Goal: Task Accomplishment & Management: Manage account settings

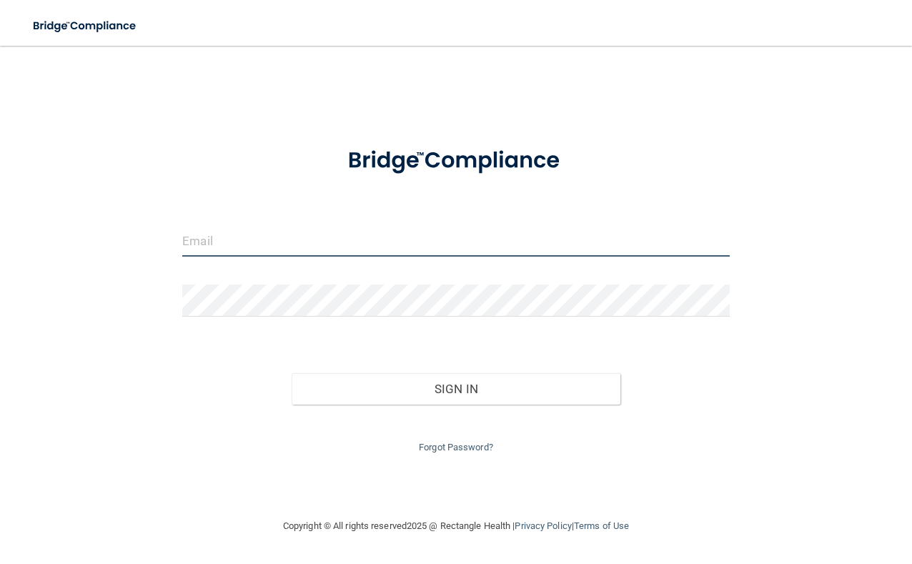
click at [253, 253] on input "email" at bounding box center [455, 241] width 547 height 32
type input "[EMAIL_ADDRESS][DOMAIN_NAME]"
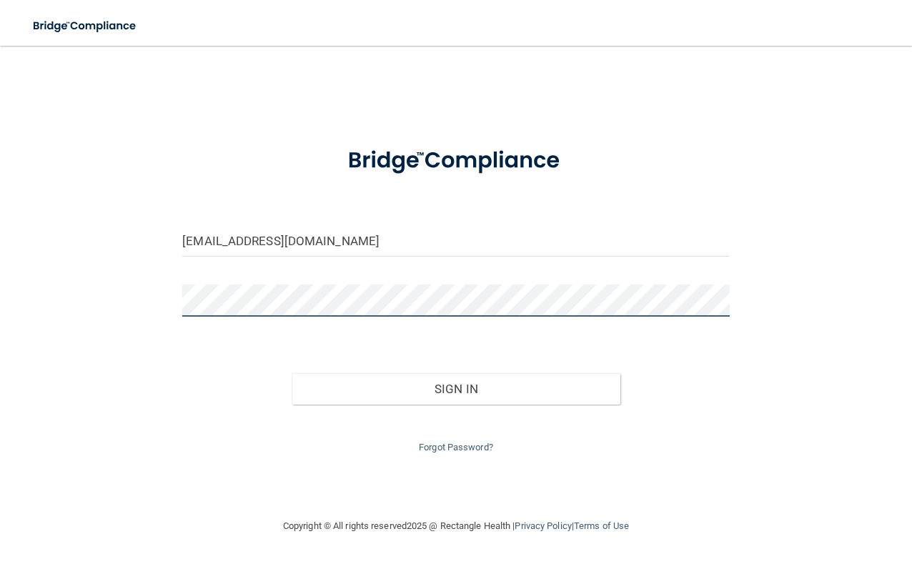
click at [292, 373] on button "Sign In" at bounding box center [456, 388] width 328 height 31
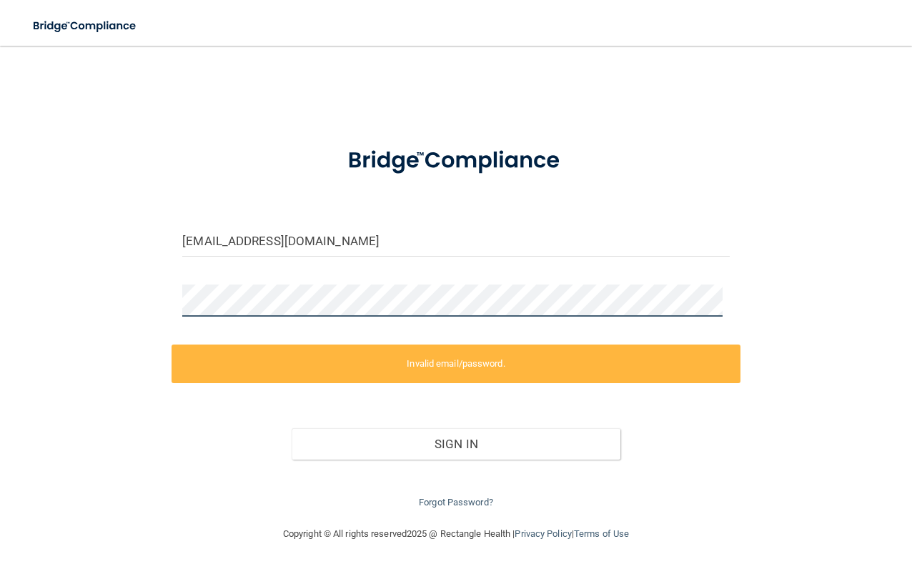
click at [0, 301] on html "Toggle navigation Manage My Enterprise Manage My Location [EMAIL_ADDRESS][DOMAI…" at bounding box center [456, 282] width 912 height 564
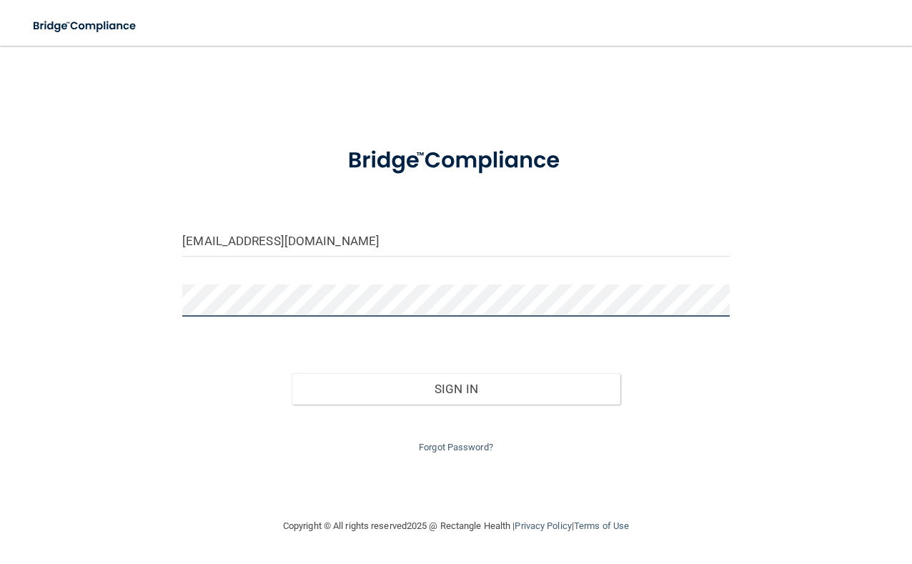
click at [292, 373] on button "Sign In" at bounding box center [456, 388] width 328 height 31
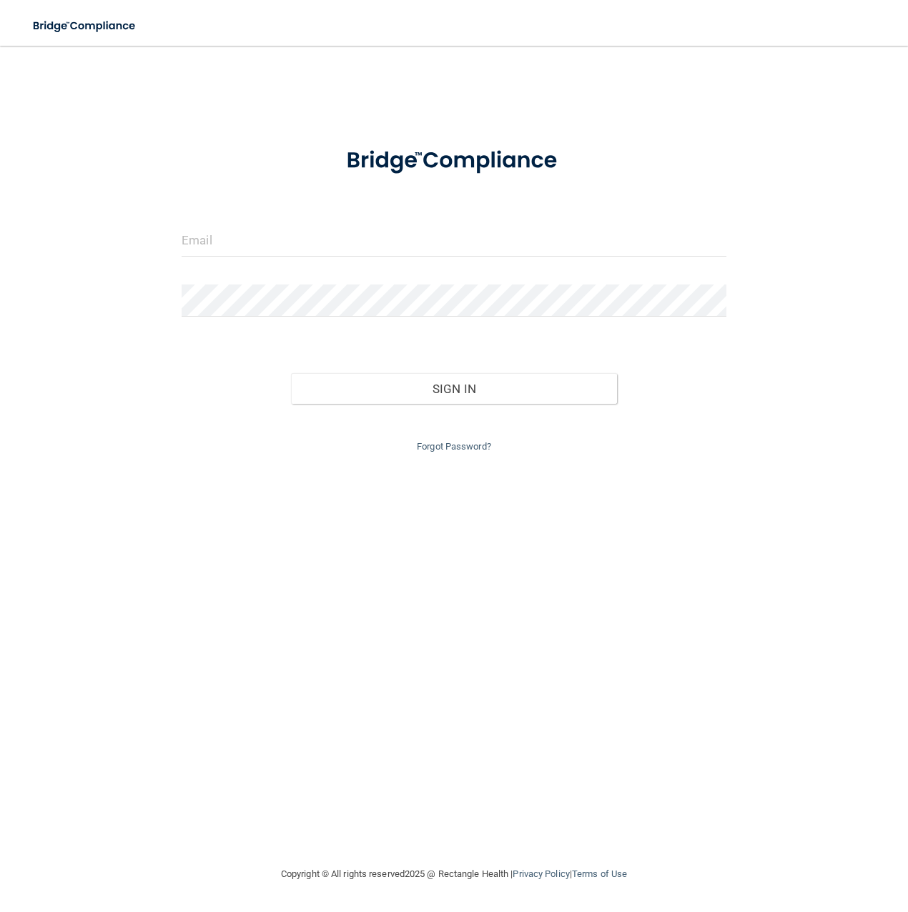
click at [264, 257] on div at bounding box center [454, 246] width 566 height 43
click at [241, 245] on input "email" at bounding box center [454, 241] width 545 height 32
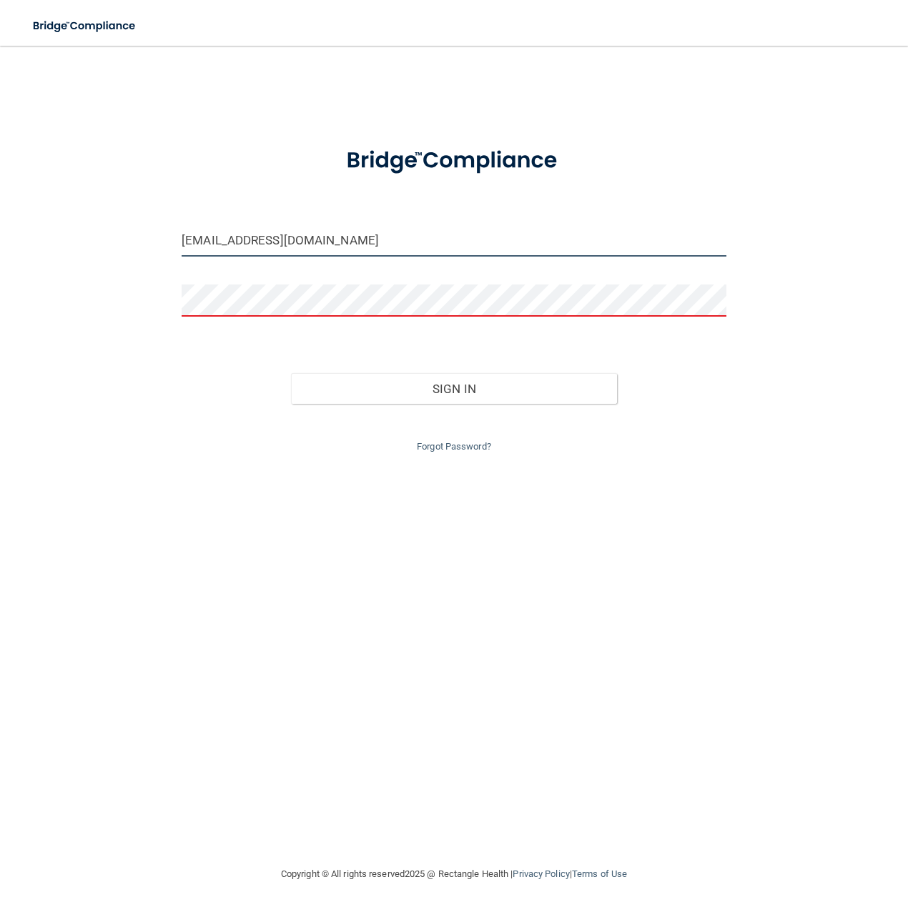
drag, startPoint x: 324, startPoint y: 249, endPoint x: 8, endPoint y: 219, distance: 317.4
click at [39, 220] on div "rduffield@gmail.com Invalid email/password. You don't have permission to access…" at bounding box center [454, 455] width 851 height 791
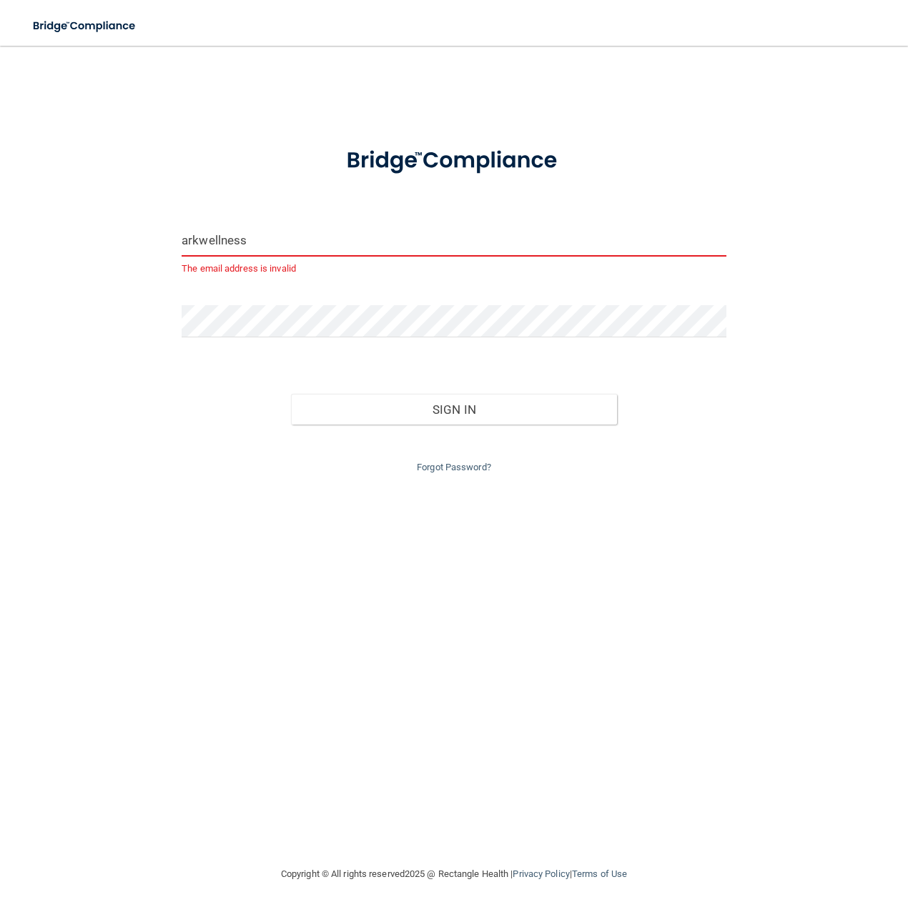
drag, startPoint x: 295, startPoint y: 243, endPoint x: -35, endPoint y: 265, distance: 330.3
click at [0, 265] on html "Toggle navigation Manage My Enterprise Manage My Location arkwellness The email…" at bounding box center [454, 456] width 908 height 912
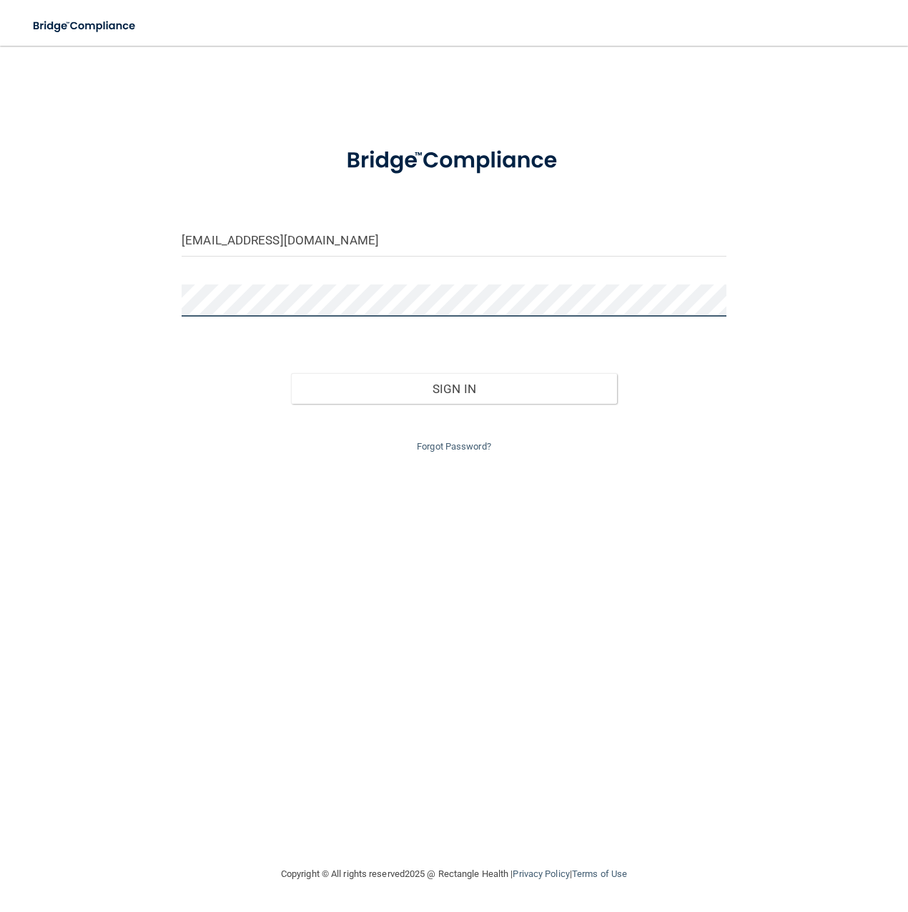
click at [291, 373] on button "Sign In" at bounding box center [454, 388] width 327 height 31
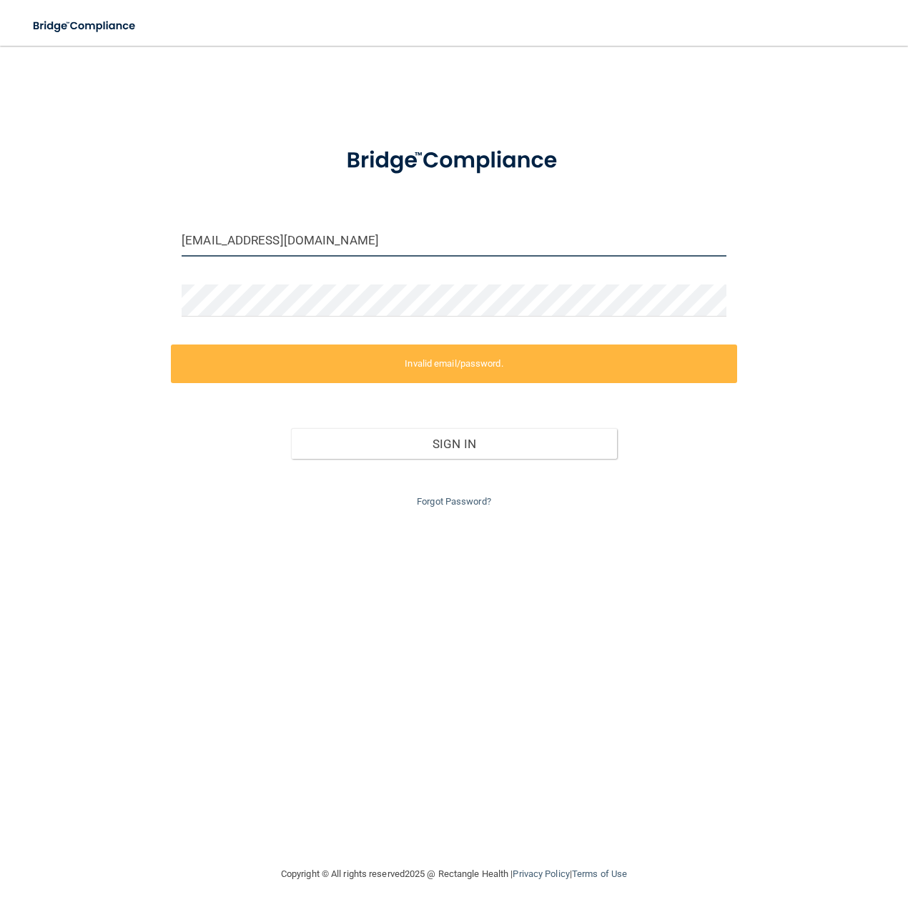
click at [225, 239] on input "[EMAIL_ADDRESS][DOMAIN_NAME]" at bounding box center [454, 241] width 545 height 32
click at [149, 305] on div "arkpensacola@gmail.com Invalid email/password. You don't have permission to acc…" at bounding box center [454, 455] width 851 height 791
drag, startPoint x: 252, startPoint y: 242, endPoint x: 100, endPoint y: 244, distance: 152.3
click at [100, 244] on div "arkpensacola@gmail.com Invalid email/password. You don't have permission to acc…" at bounding box center [454, 455] width 851 height 791
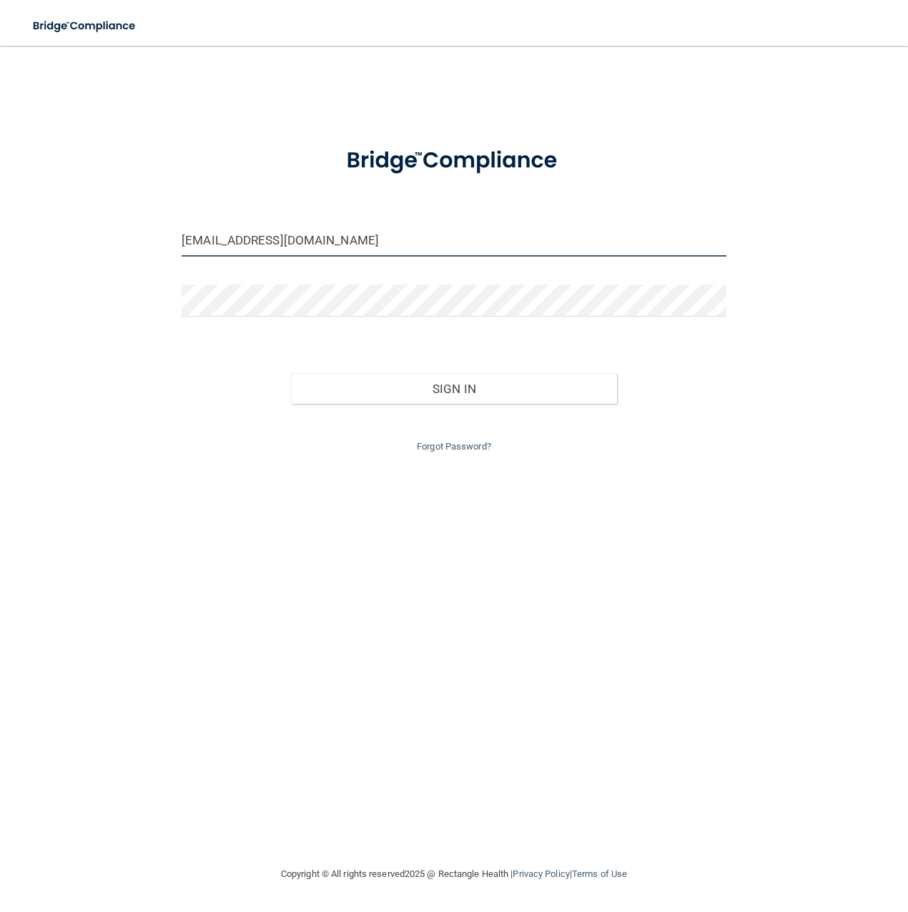
click at [291, 373] on button "Sign In" at bounding box center [454, 388] width 327 height 31
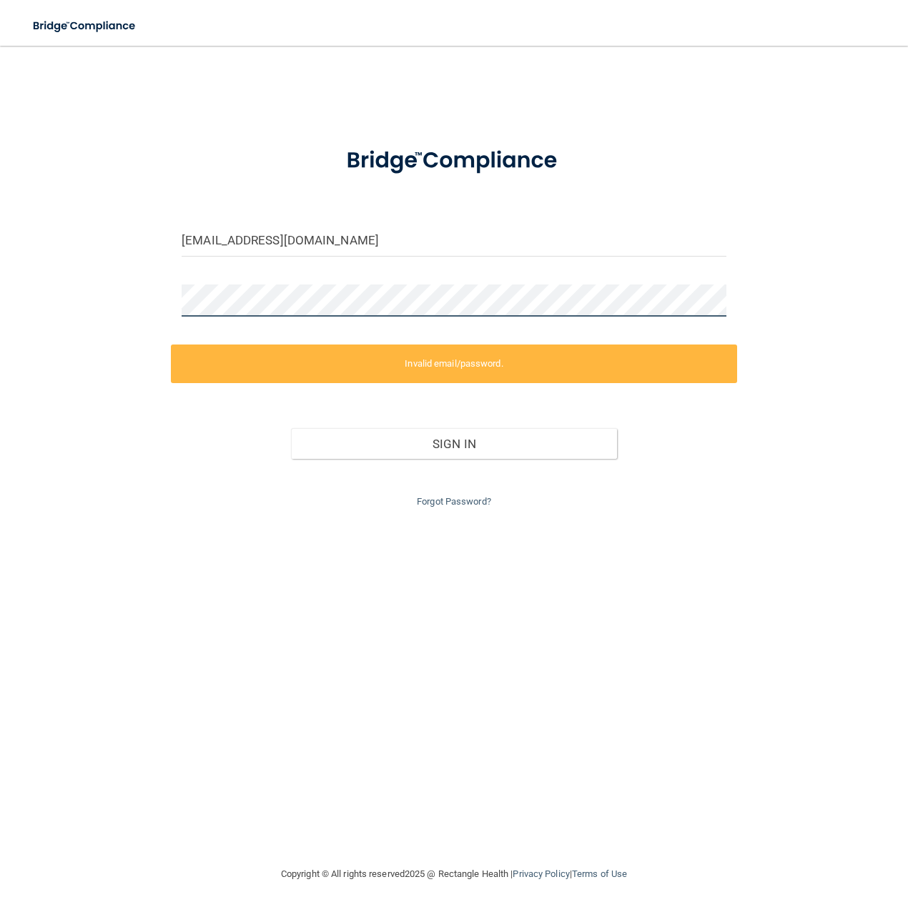
click at [116, 292] on div "rduffield@gmail.com Invalid email/password. You don't have permission to access…" at bounding box center [454, 455] width 851 height 791
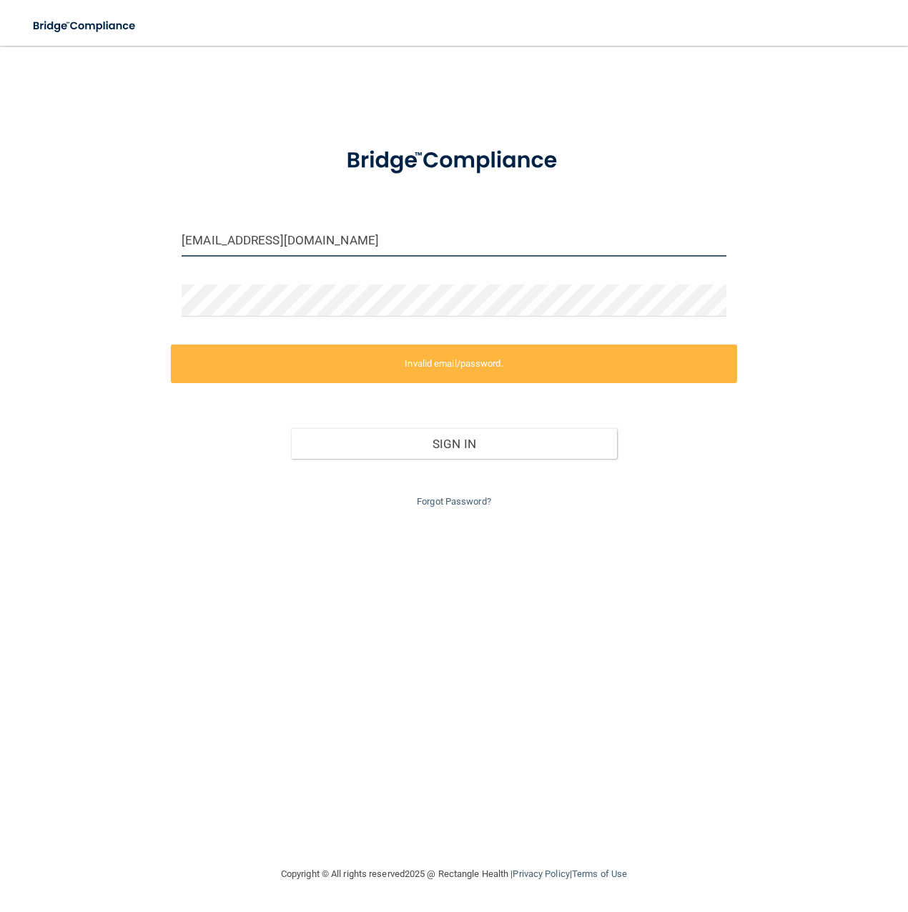
click at [196, 240] on input "[EMAIL_ADDRESS][DOMAIN_NAME]" at bounding box center [454, 241] width 545 height 32
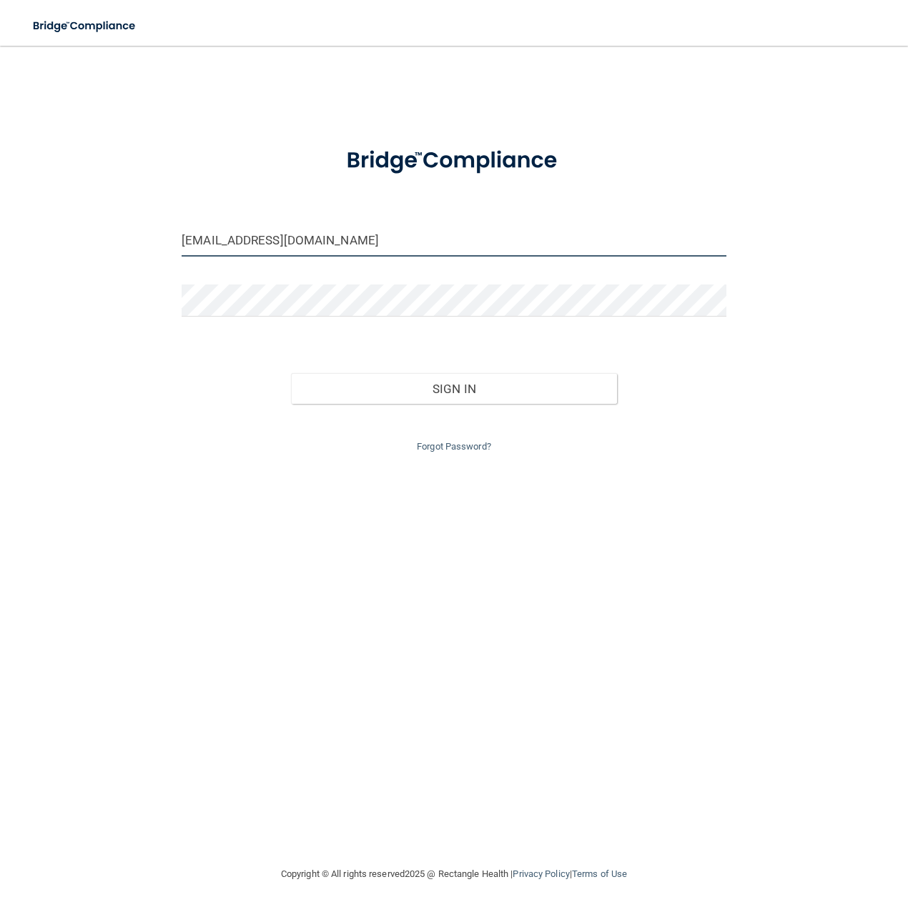
type input "[EMAIL_ADDRESS][DOMAIN_NAME]"
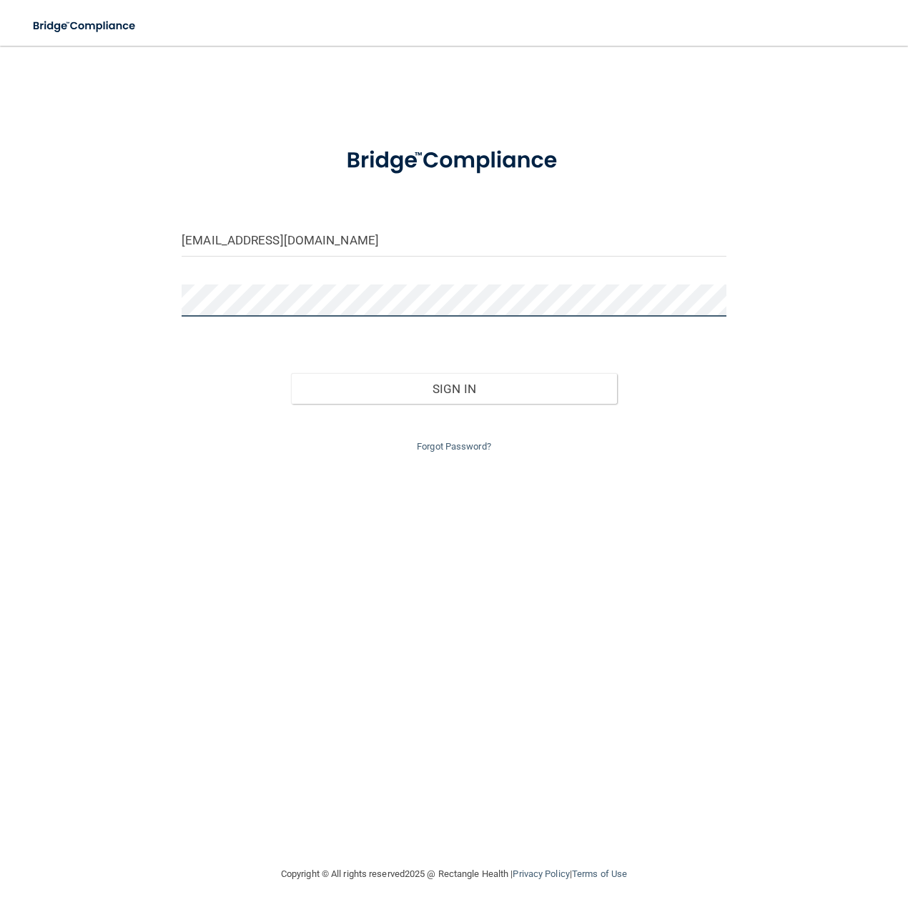
click at [291, 373] on button "Sign In" at bounding box center [454, 388] width 327 height 31
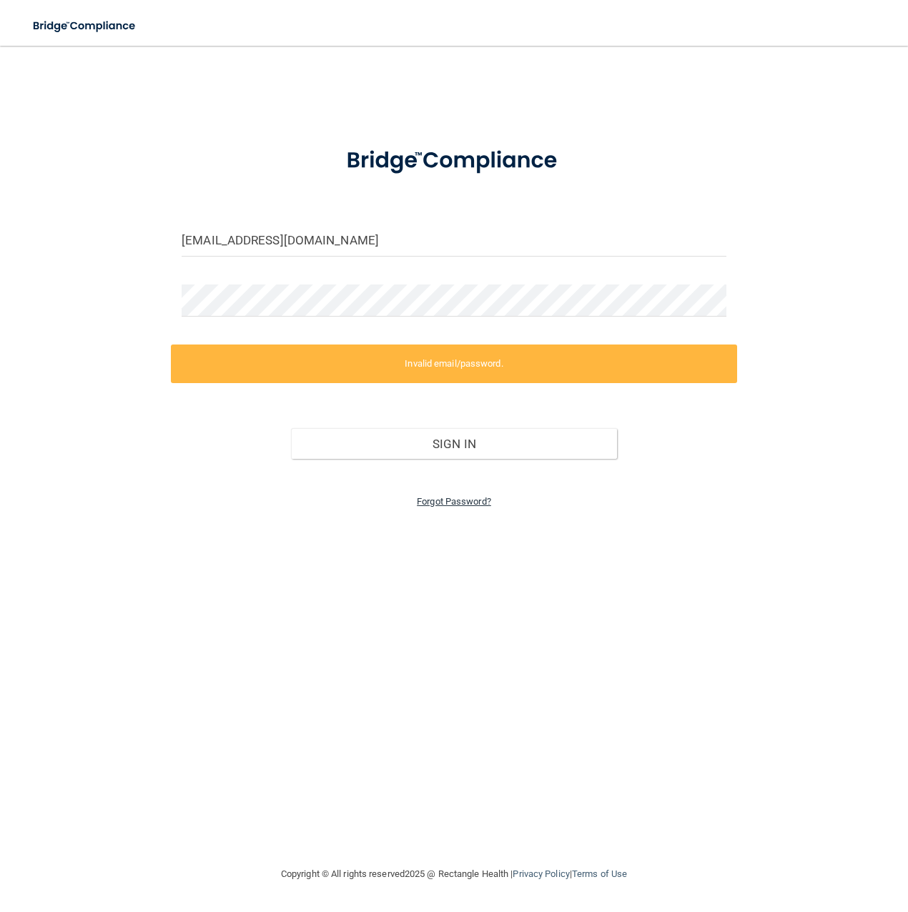
click at [473, 496] on link "Forgot Password?" at bounding box center [454, 501] width 74 height 11
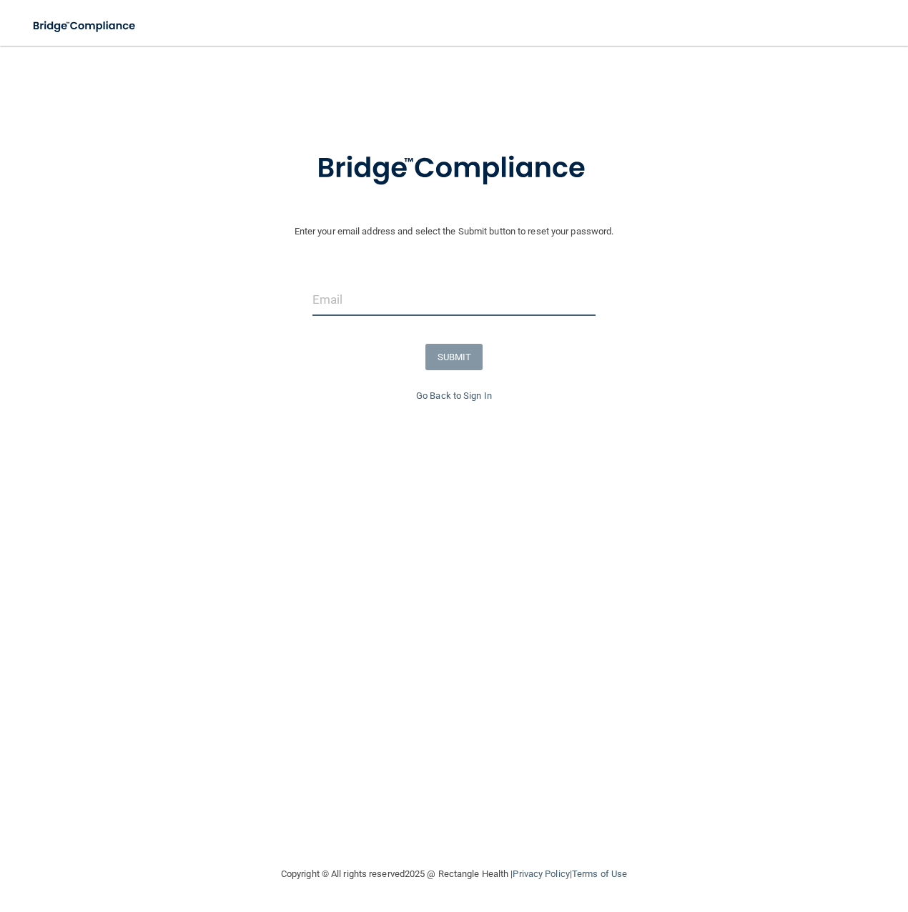
click at [425, 296] on input "email" at bounding box center [454, 300] width 284 height 32
type input "[EMAIL_ADDRESS][DOMAIN_NAME]"
click at [458, 367] on button "SUBMIT" at bounding box center [454, 357] width 58 height 26
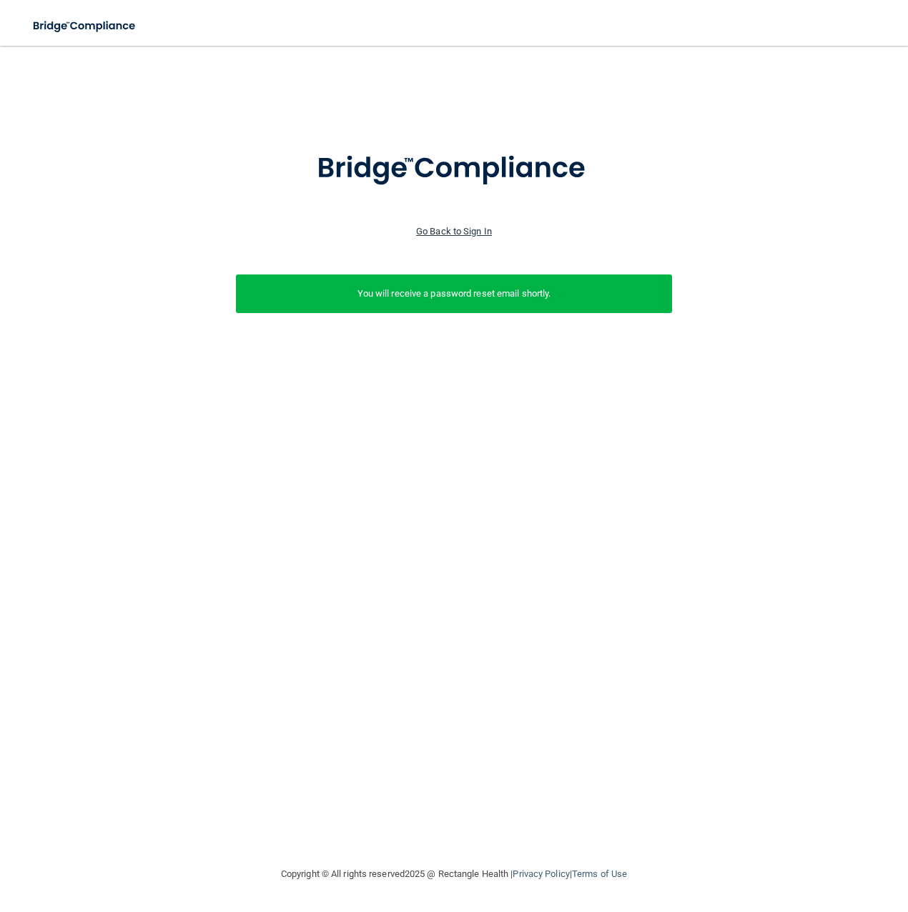
click at [456, 230] on link "Go Back to Sign In" at bounding box center [454, 231] width 76 height 11
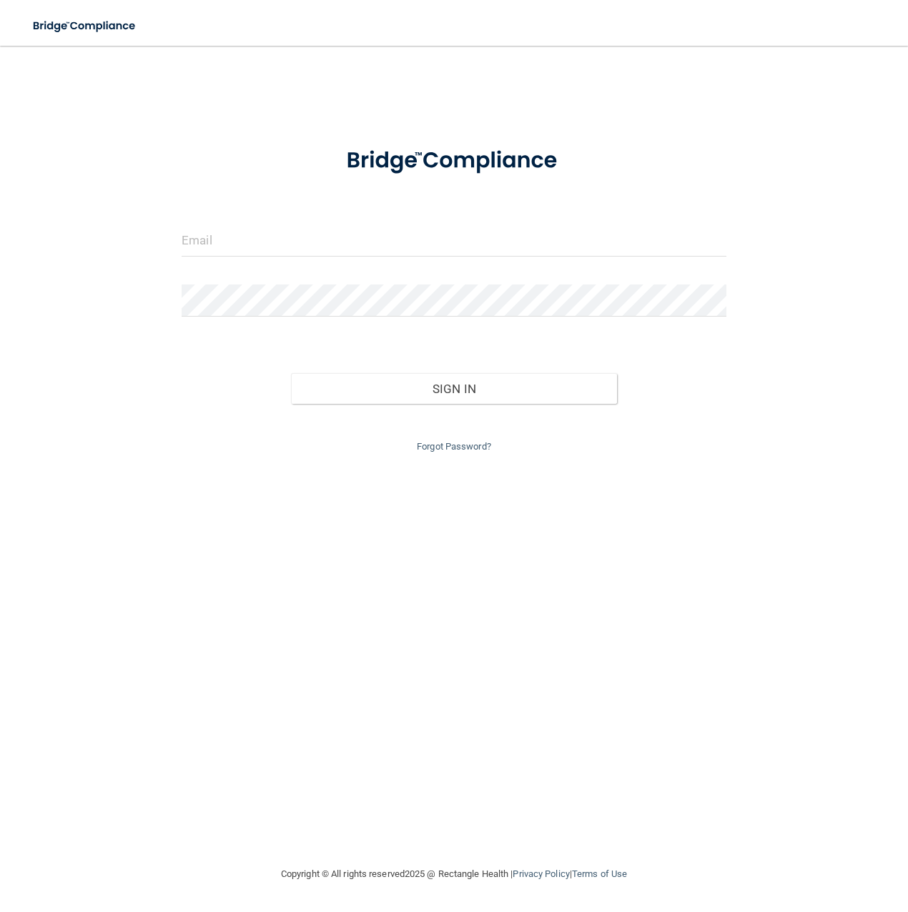
click at [395, 262] on div at bounding box center [454, 246] width 566 height 43
click at [466, 448] on link "Forgot Password?" at bounding box center [454, 446] width 74 height 11
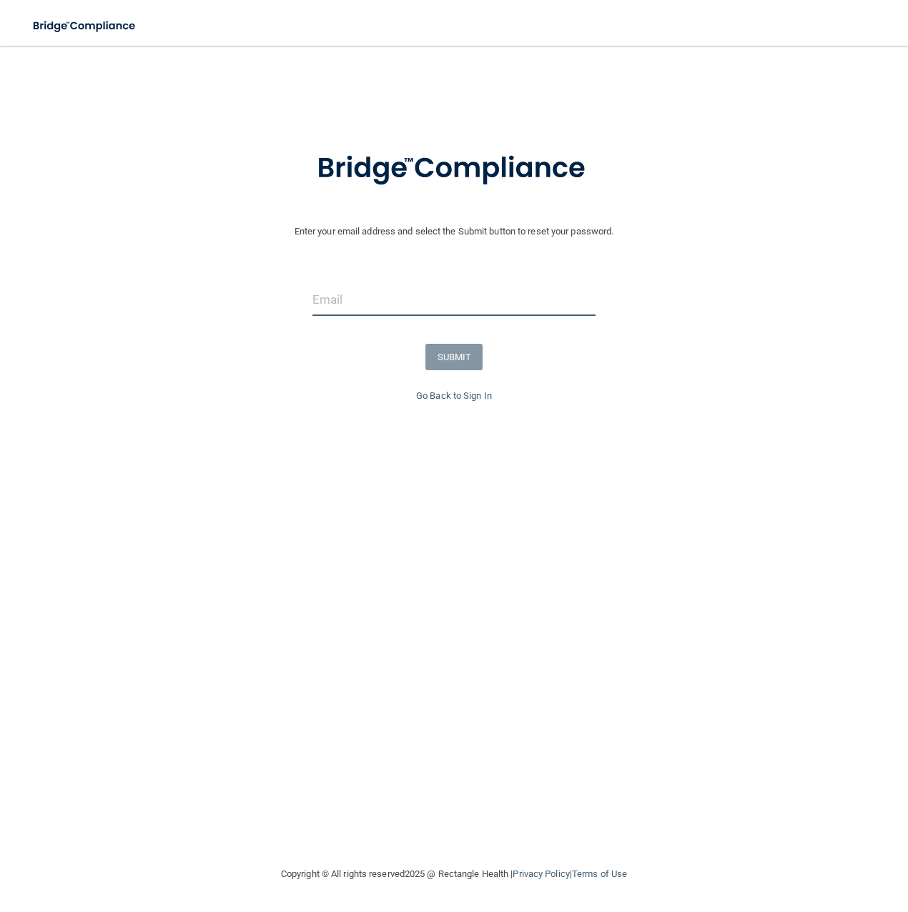
click at [330, 300] on input "email" at bounding box center [454, 300] width 284 height 32
type input "[EMAIL_ADDRESS][DOMAIN_NAME]"
click at [470, 368] on button "SUBMIT" at bounding box center [454, 357] width 58 height 26
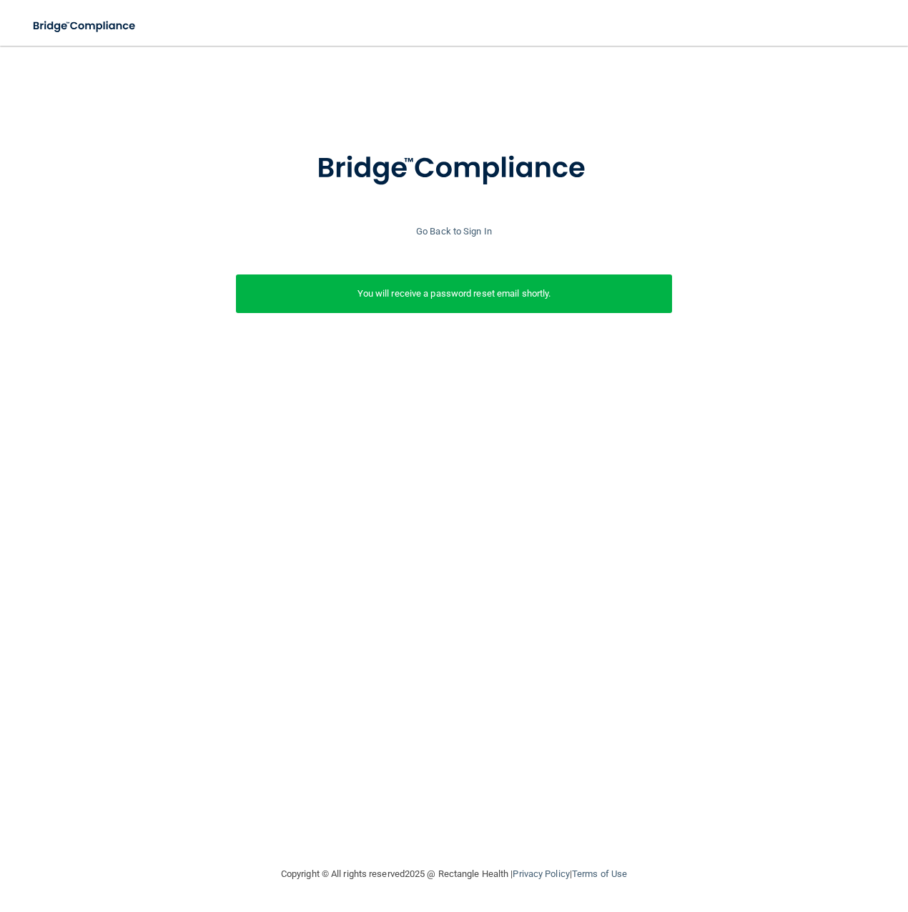
click at [350, 468] on div "Enter your email address and select the Submit button to reset your password. r…" at bounding box center [454, 455] width 851 height 791
click at [425, 478] on div "Enter your email address and select the Submit button to reset your password. r…" at bounding box center [454, 455] width 851 height 791
click at [458, 236] on link "Go Back to Sign In" at bounding box center [454, 231] width 76 height 11
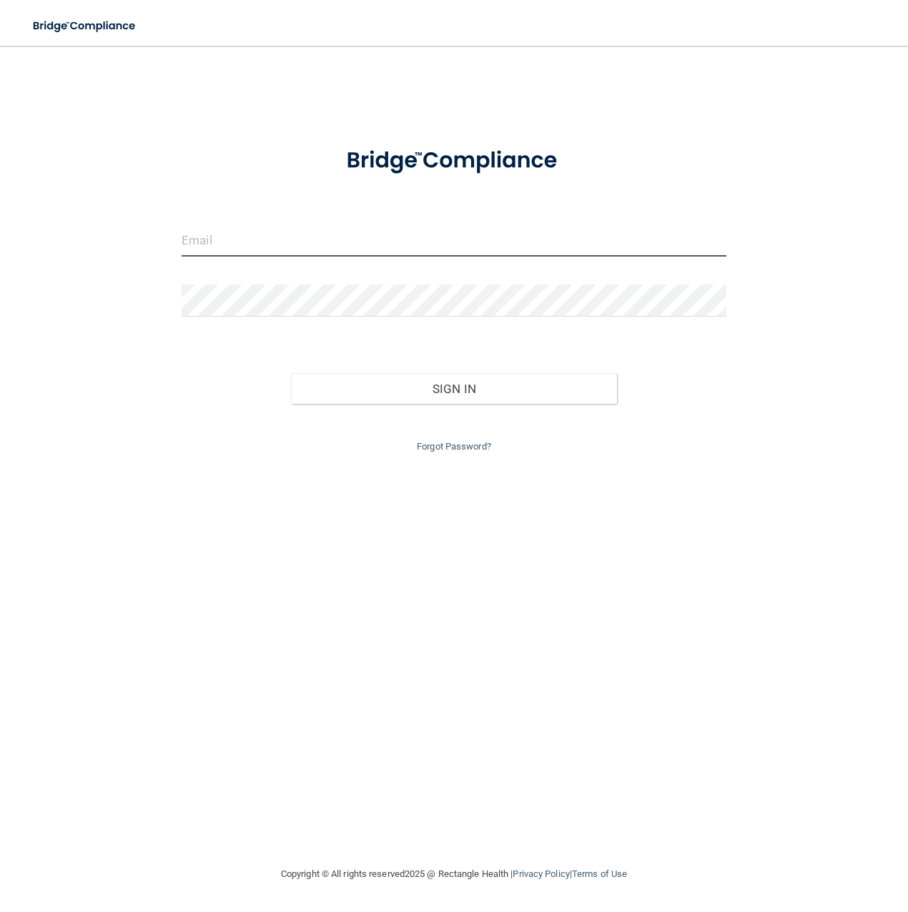
click at [284, 253] on input "email" at bounding box center [454, 241] width 545 height 32
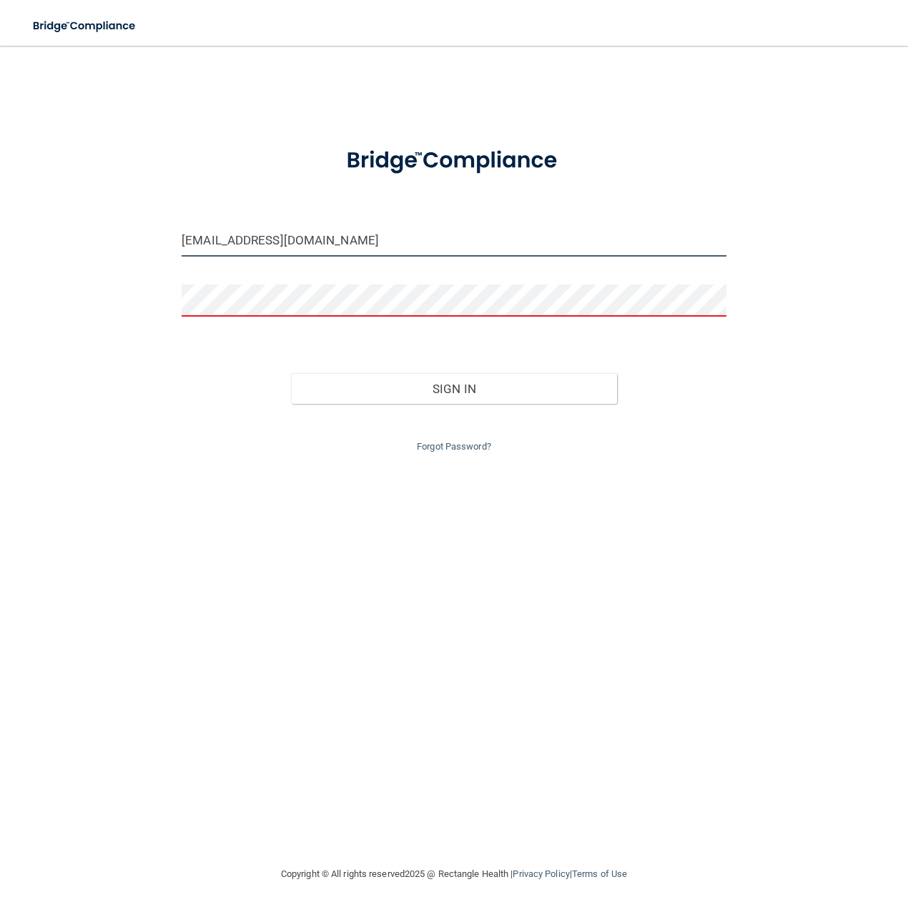
click at [259, 240] on input "[EMAIL_ADDRESS][DOMAIN_NAME]" at bounding box center [454, 241] width 545 height 32
click at [346, 235] on input "[EMAIL_ADDRESS][DOMAIN_NAME]" at bounding box center [454, 241] width 545 height 32
drag, startPoint x: 322, startPoint y: 250, endPoint x: -30, endPoint y: 249, distance: 352.5
click at [0, 249] on html "Toggle navigation Manage My Enterprise Manage My Location rduffield@gmail.com I…" at bounding box center [454, 456] width 908 height 912
type input "[EMAIL_ADDRESS][DOMAIN_NAME]"
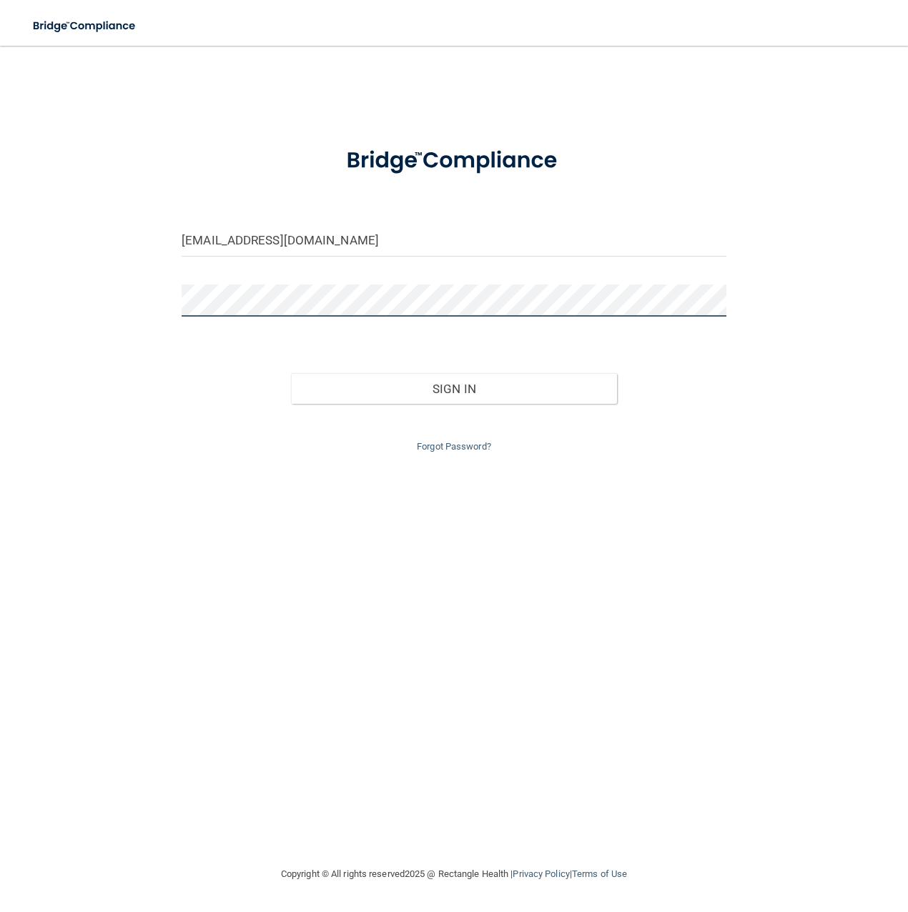
click at [291, 373] on button "Sign In" at bounding box center [454, 388] width 327 height 31
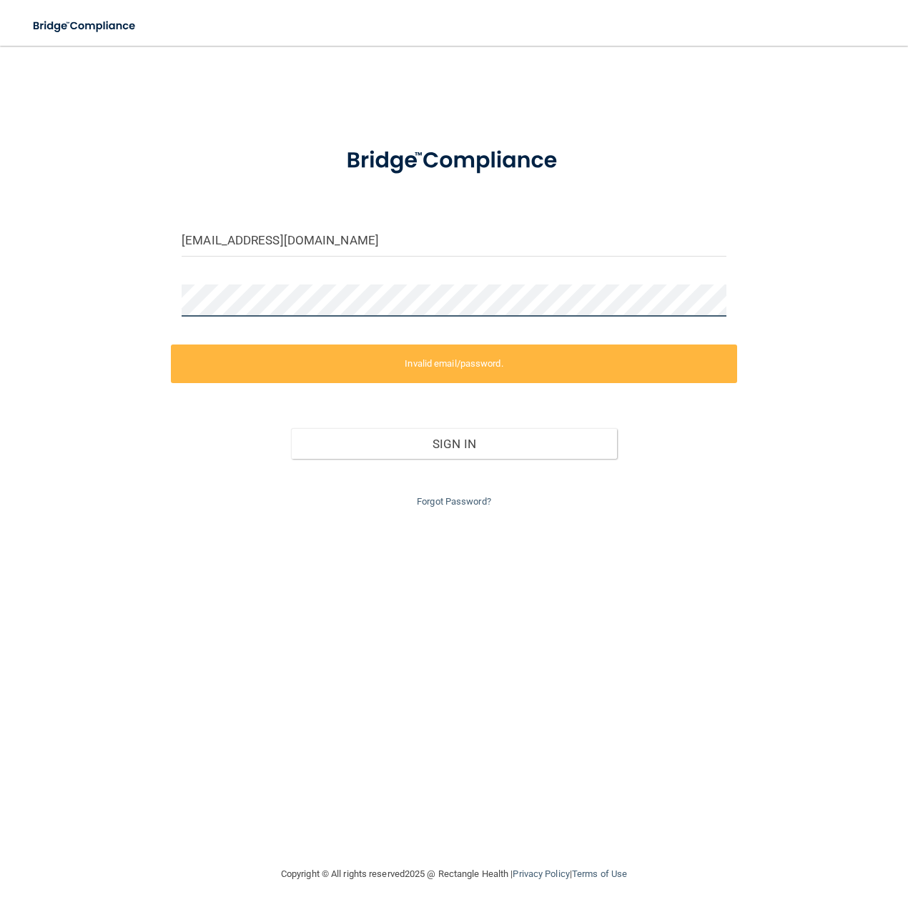
click at [0, 285] on html "Toggle navigation Manage My Enterprise Manage My Location [EMAIL_ADDRESS][DOMAI…" at bounding box center [454, 456] width 908 height 912
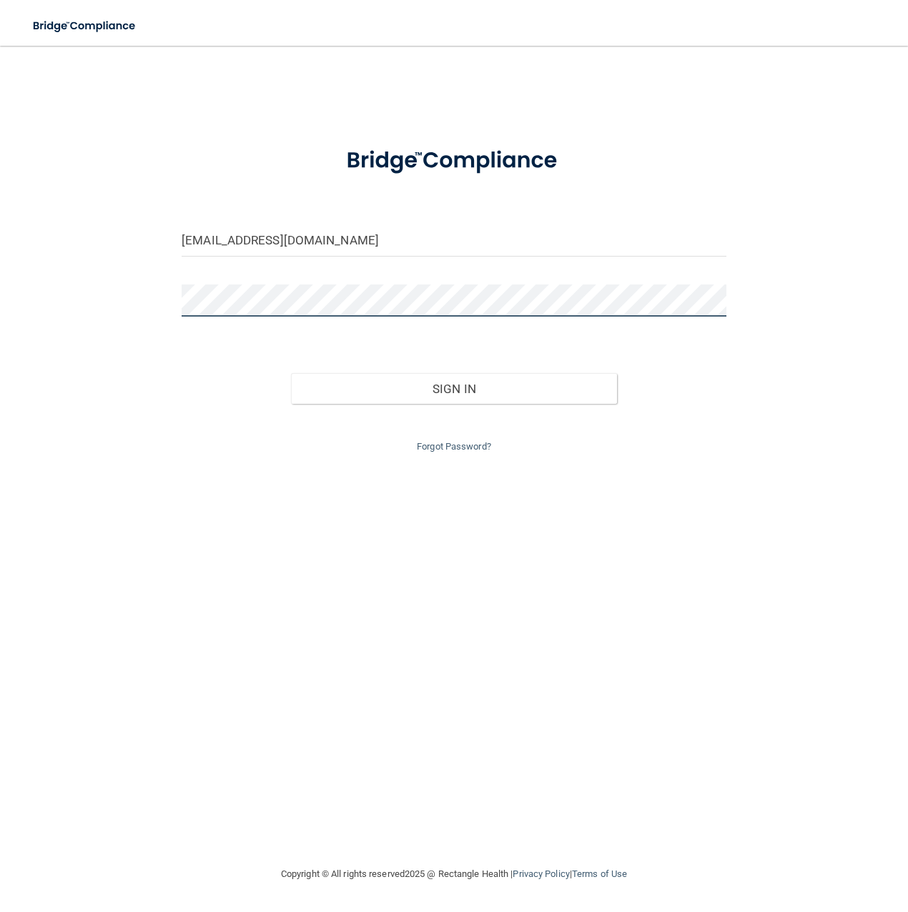
click at [291, 373] on button "Sign In" at bounding box center [454, 388] width 327 height 31
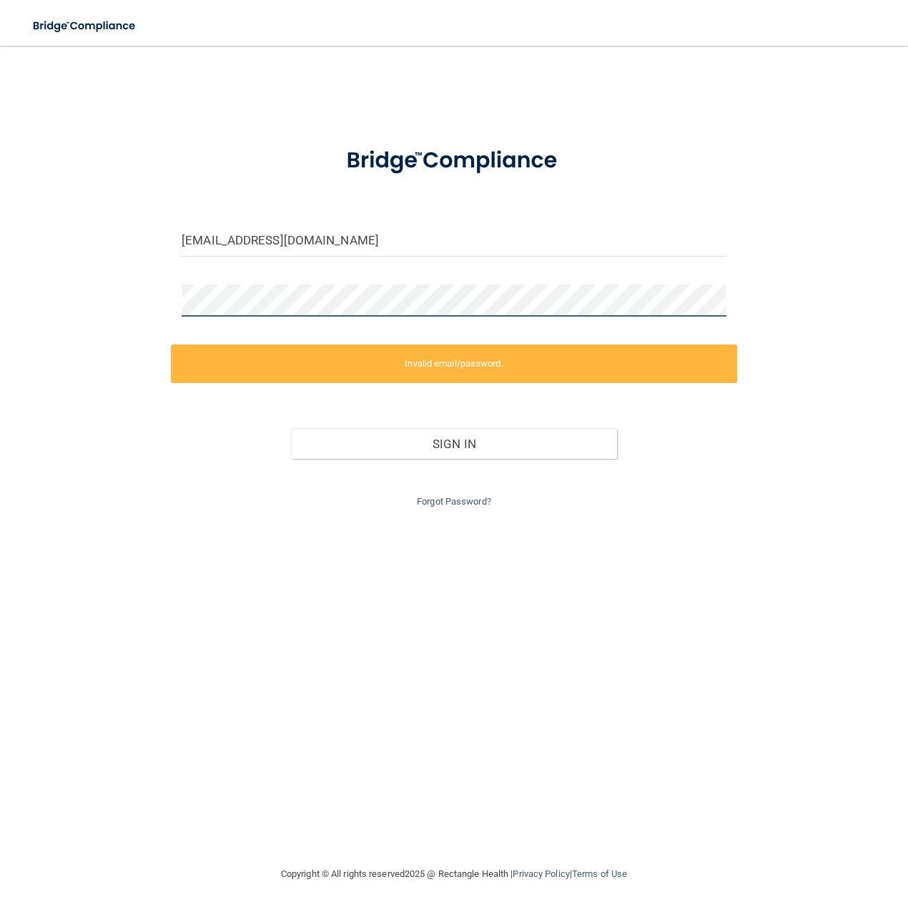
click at [70, 313] on div "arkpensacola@gmail.com Invalid email/password. You don't have permission to acc…" at bounding box center [454, 455] width 851 height 791
click at [464, 501] on link "Forgot Password?" at bounding box center [454, 501] width 74 height 11
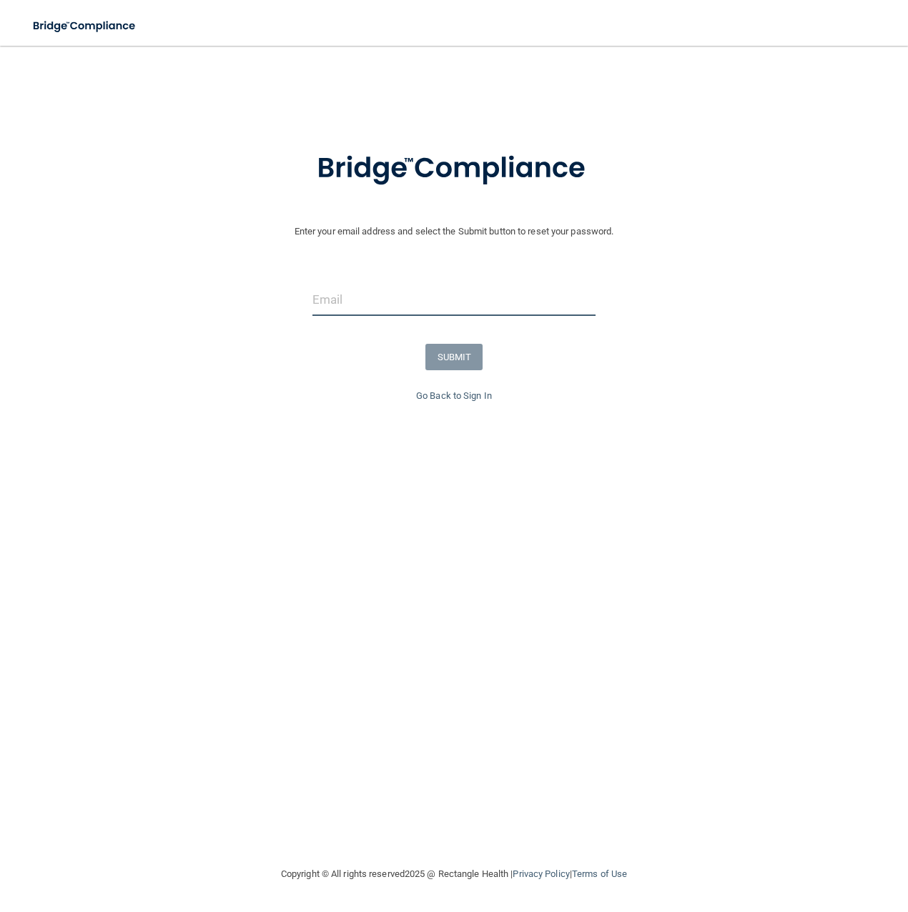
click at [340, 305] on input "email" at bounding box center [454, 300] width 284 height 32
type input "[EMAIL_ADDRESS][DOMAIN_NAME]"
click at [457, 362] on button "SUBMIT" at bounding box center [454, 357] width 58 height 26
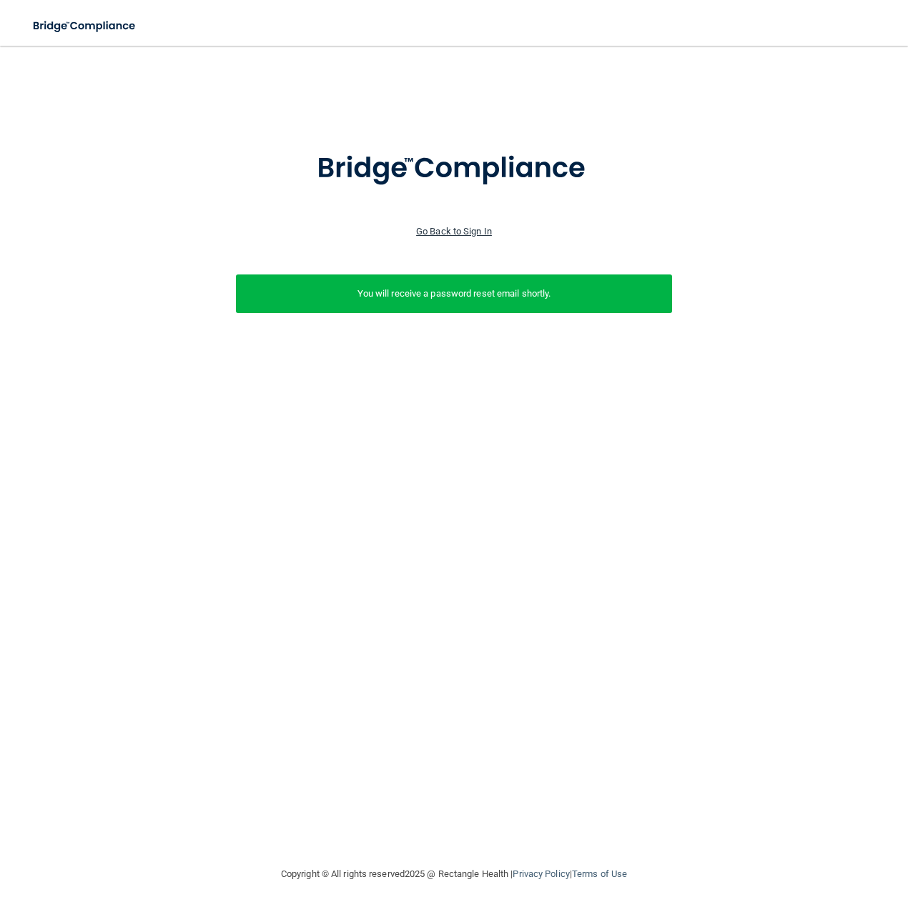
click at [470, 232] on link "Go Back to Sign In" at bounding box center [454, 231] width 76 height 11
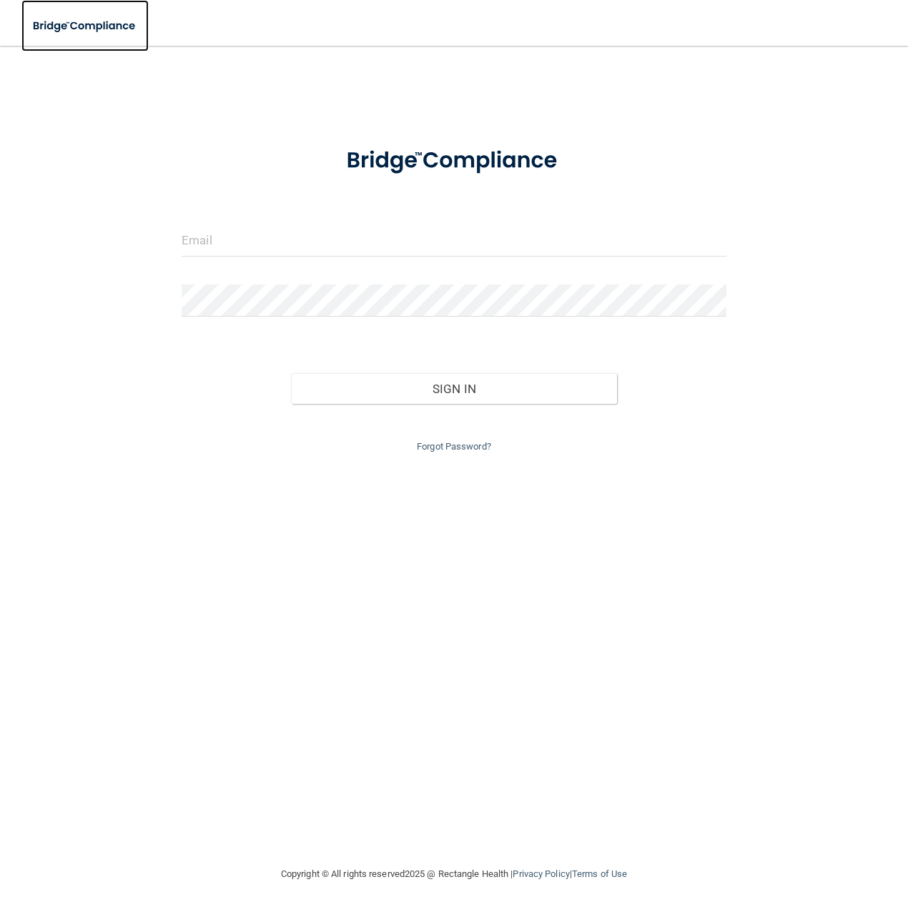
click at [87, 26] on img at bounding box center [84, 25] width 127 height 29
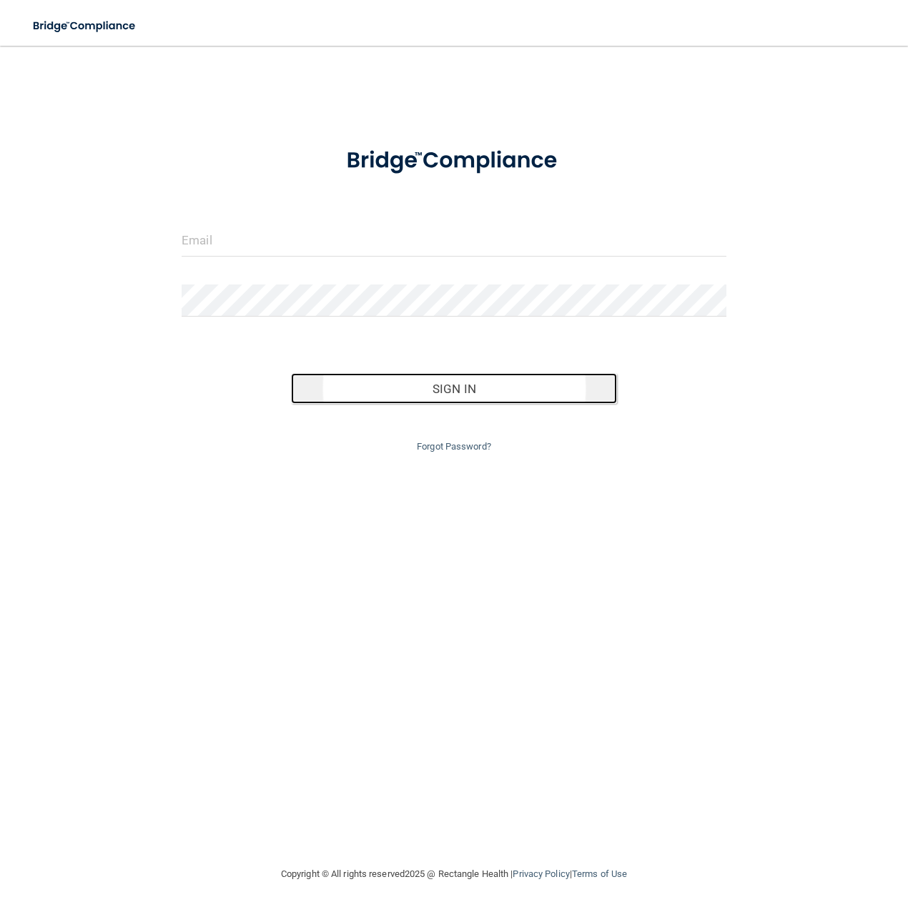
click at [455, 389] on button "Sign In" at bounding box center [454, 388] width 327 height 31
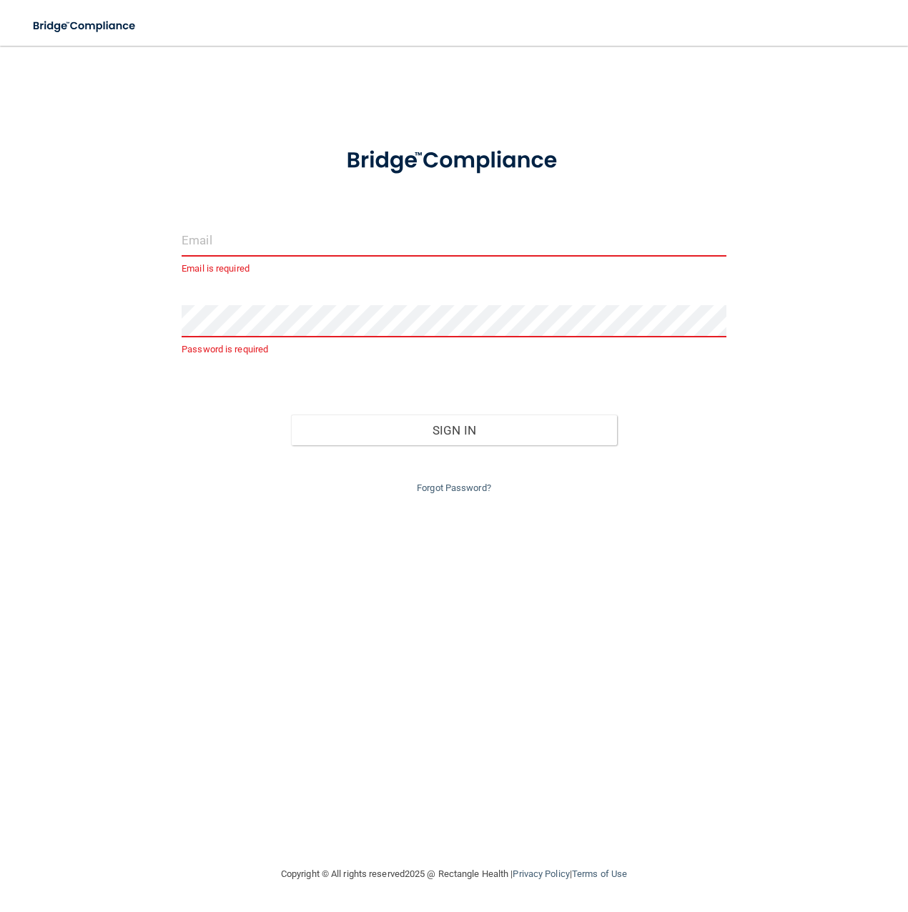
click at [227, 236] on input "email" at bounding box center [454, 241] width 545 height 32
